Goal: Information Seeking & Learning: Understand process/instructions

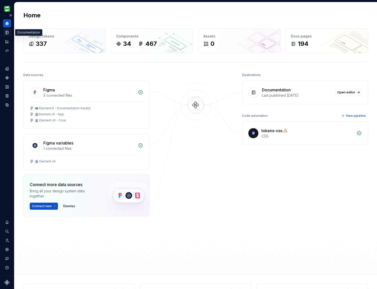
click at [9, 34] on div "Documentation" at bounding box center [7, 32] width 8 height 8
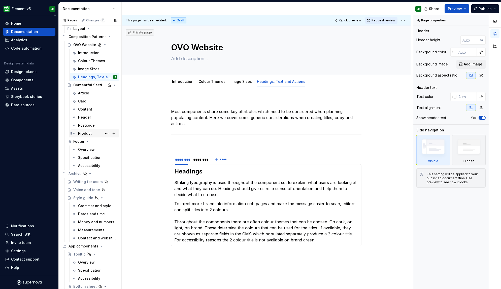
scroll to position [1811, 0]
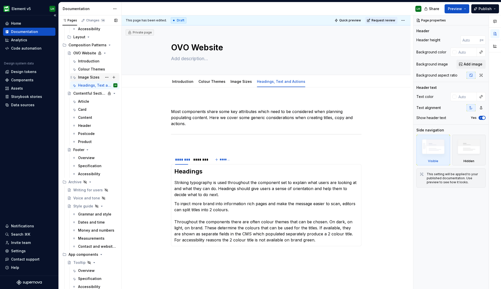
click at [88, 78] on div "Image Sizes" at bounding box center [88, 77] width 21 height 5
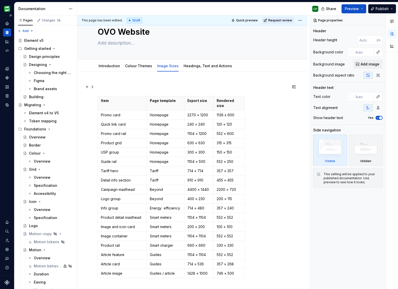
scroll to position [15, 0]
click at [194, 68] on link "Headings, Text and Actions" at bounding box center [208, 66] width 48 height 4
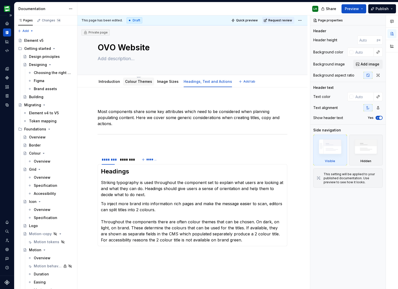
click at [135, 80] on link "Colour Themes" at bounding box center [138, 81] width 27 height 4
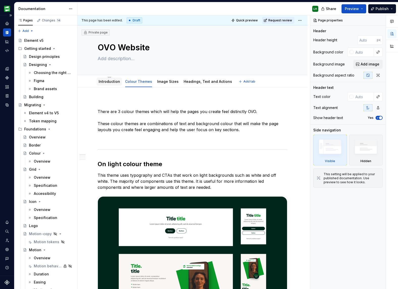
click at [105, 82] on link "Introduction" at bounding box center [109, 81] width 21 height 4
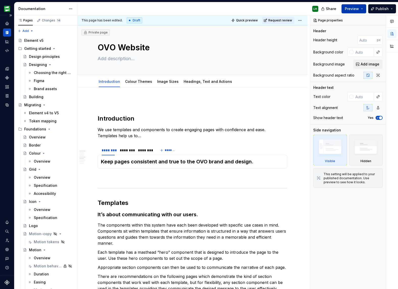
click at [337, 8] on span "Preview" at bounding box center [352, 8] width 14 height 5
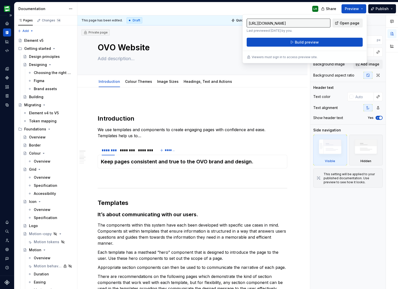
click at [337, 24] on span "Open page" at bounding box center [350, 23] width 20 height 5
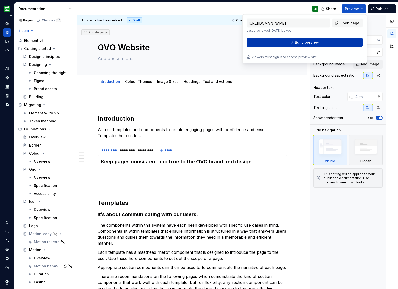
click at [313, 42] on span "Build preview" at bounding box center [307, 42] width 24 height 5
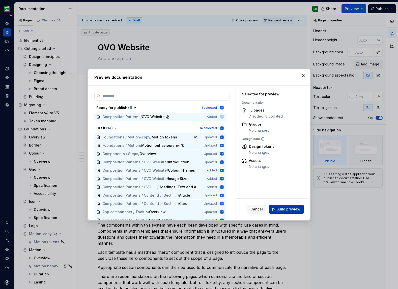
click at [283, 207] on span "Build preview" at bounding box center [288, 209] width 24 height 5
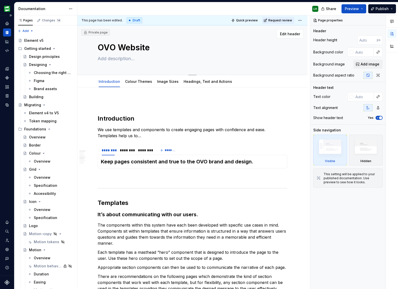
type textarea "*"
